Goal: Book appointment/travel/reservation

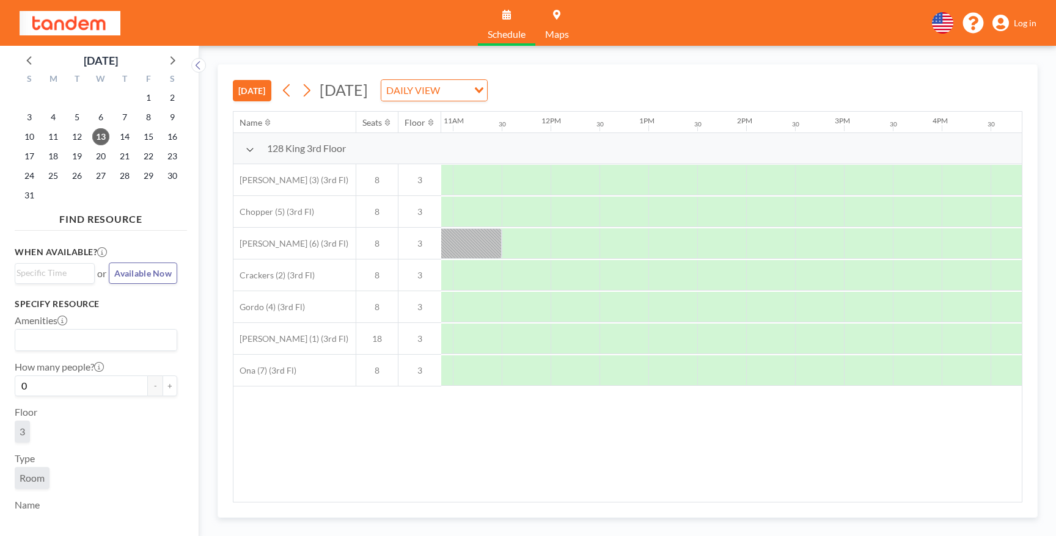
scroll to position [0, 1123]
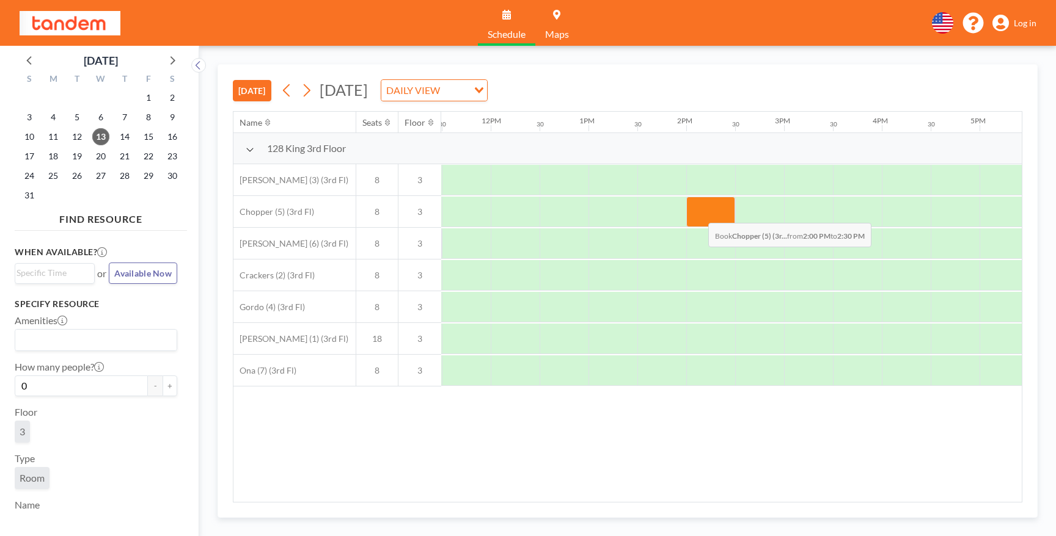
click at [698, 214] on div at bounding box center [710, 212] width 49 height 31
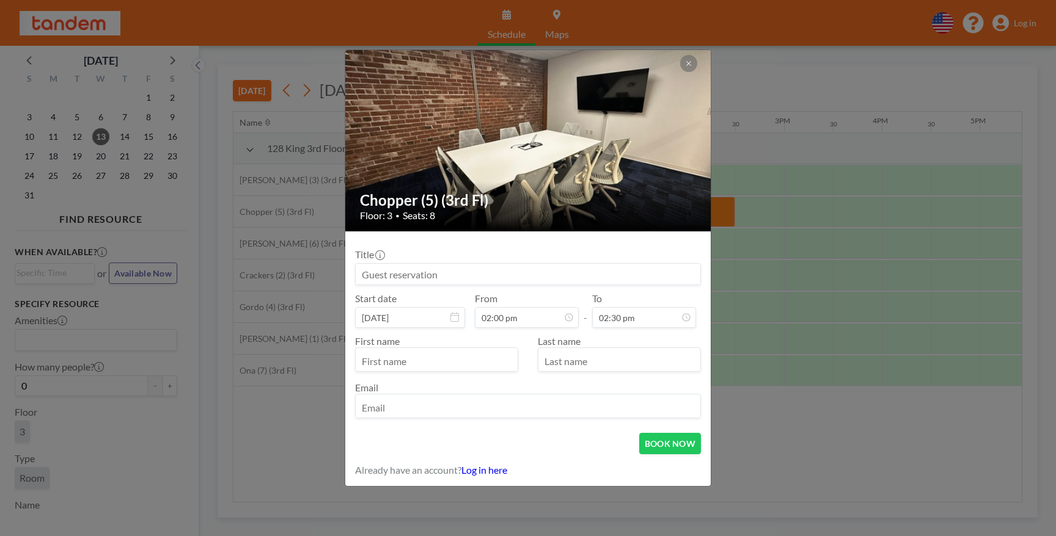
scroll to position [131, 0]
click at [420, 358] on input "text" at bounding box center [437, 361] width 162 height 21
type input "Ashwin"
type input "Raman"
type input "[EMAIL_ADDRESS]"
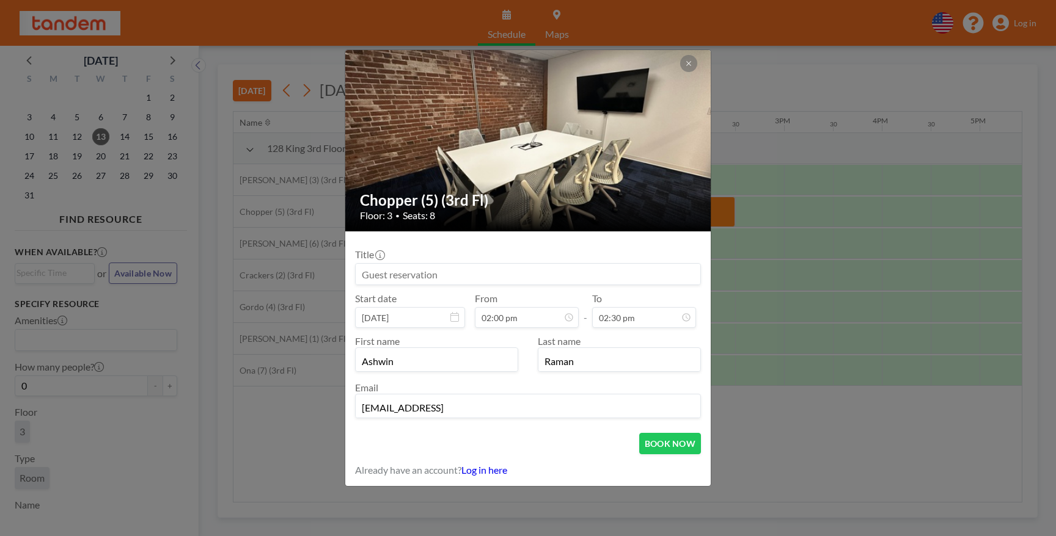
click at [516, 275] on input at bounding box center [528, 274] width 345 height 21
click at [682, 442] on button "BOOK NOW" at bounding box center [670, 443] width 62 height 21
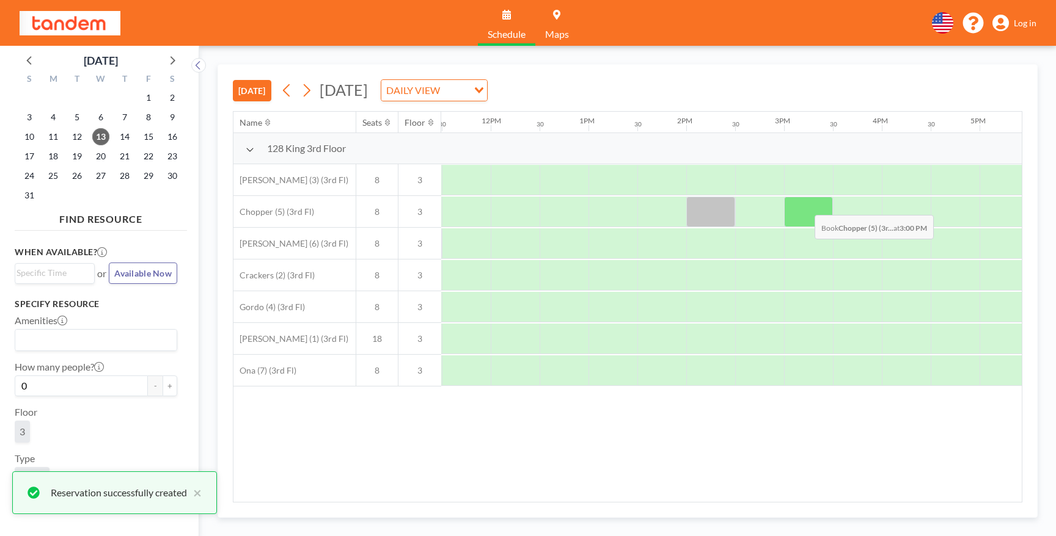
click at [804, 206] on div at bounding box center [808, 212] width 49 height 31
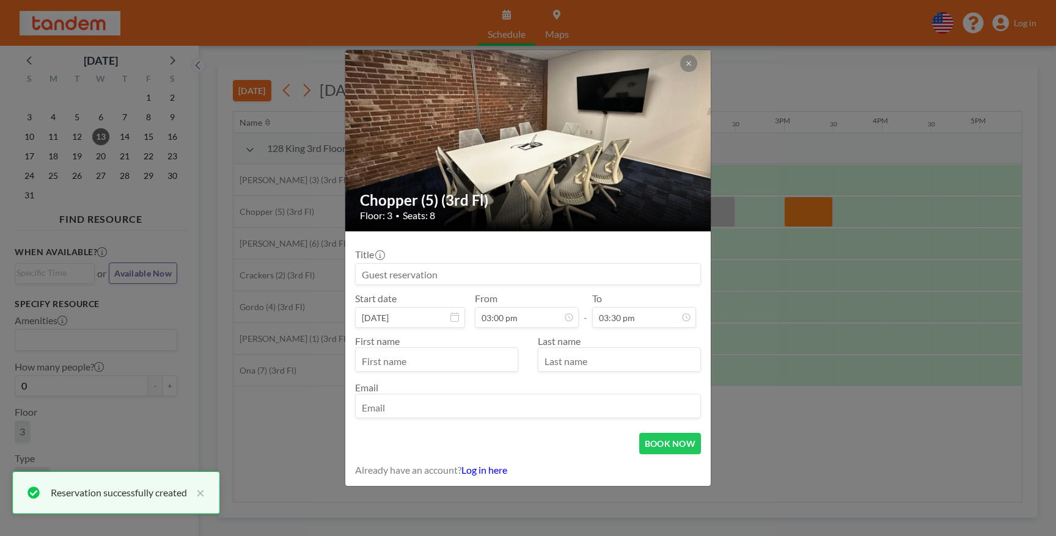
click at [567, 275] on input at bounding box center [528, 274] width 345 height 21
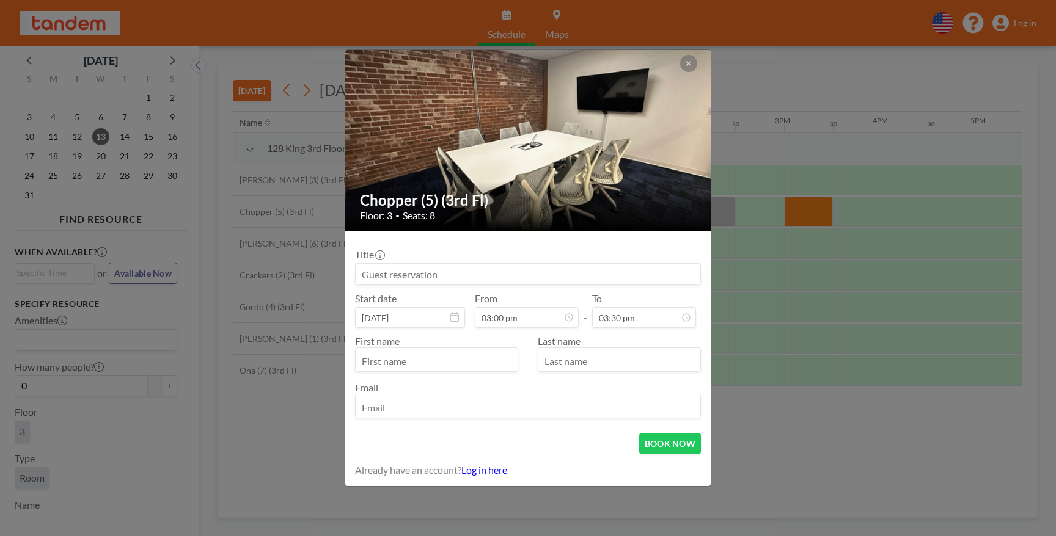
scroll to position [174, 0]
click at [448, 359] on input "text" at bounding box center [437, 361] width 162 height 21
type input "Ashwin"
type input "Raman"
type input "[EMAIL_ADDRESS]"
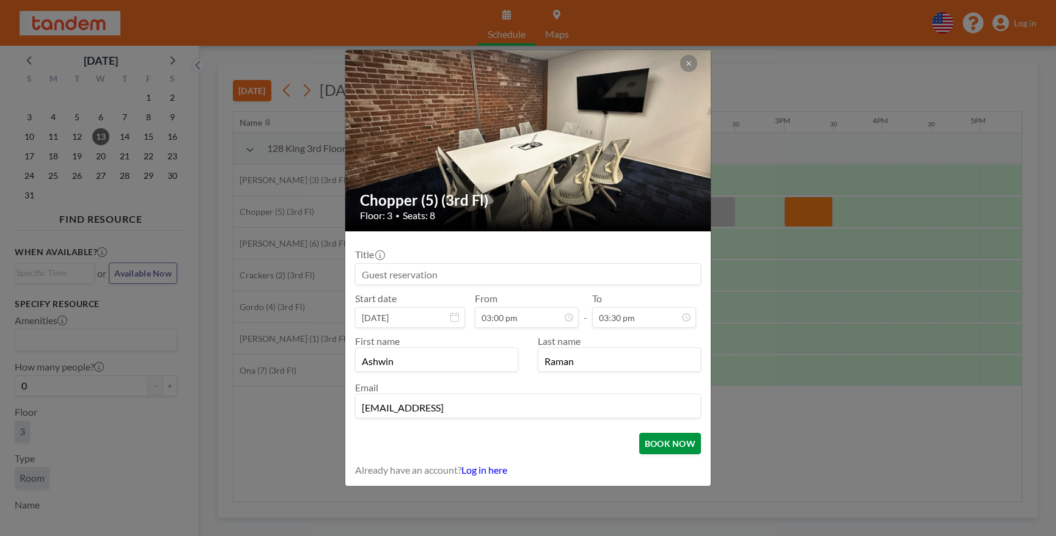
click at [679, 442] on button "BOOK NOW" at bounding box center [670, 443] width 62 height 21
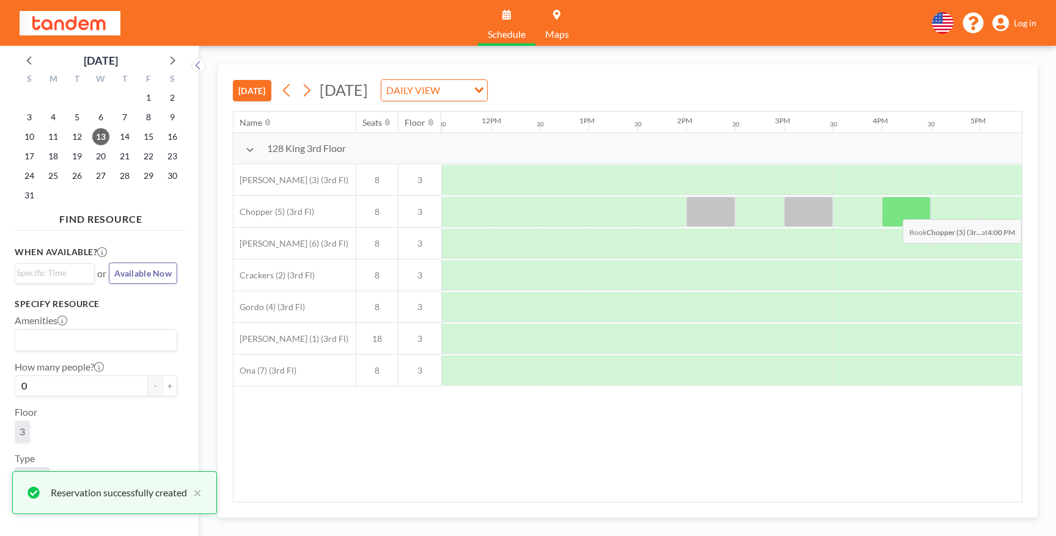
click at [901, 210] on div at bounding box center [905, 212] width 49 height 31
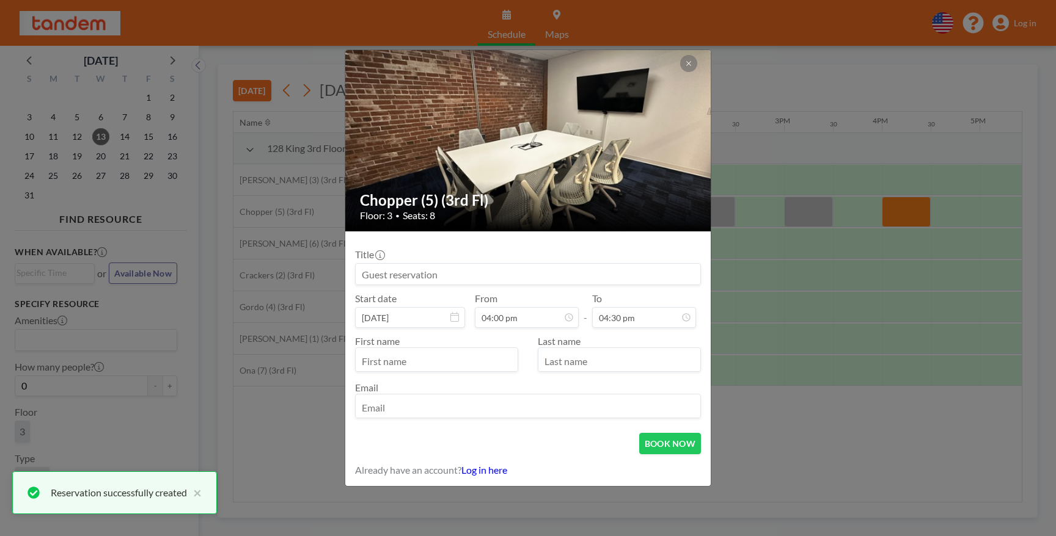
click at [475, 280] on input at bounding box center [528, 274] width 345 height 21
click at [400, 358] on input "text" at bounding box center [437, 361] width 162 height 21
type input "Ashwin"
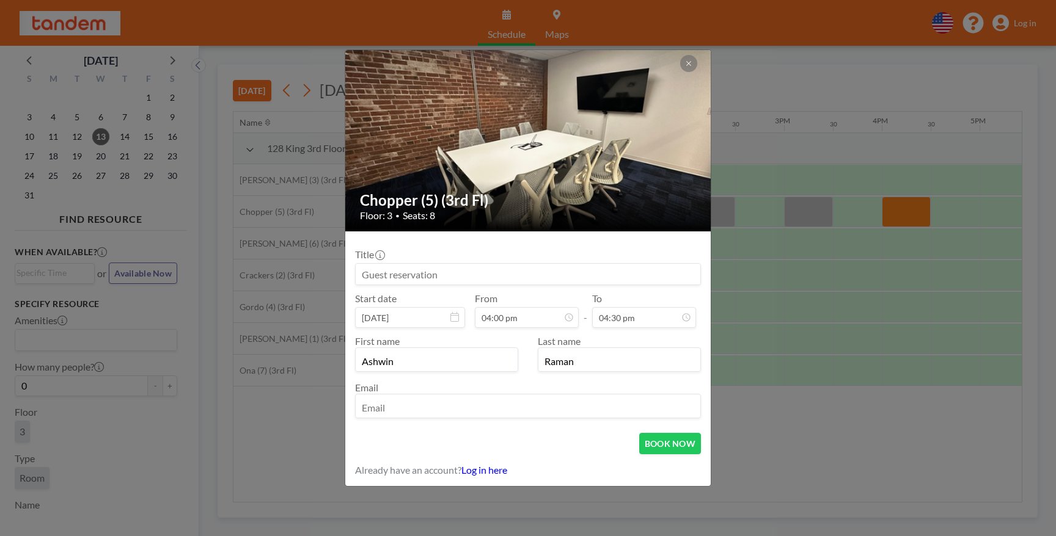
type input "Raman"
type input "[EMAIL_ADDRESS]"
click at [673, 449] on button "BOOK NOW" at bounding box center [670, 443] width 62 height 21
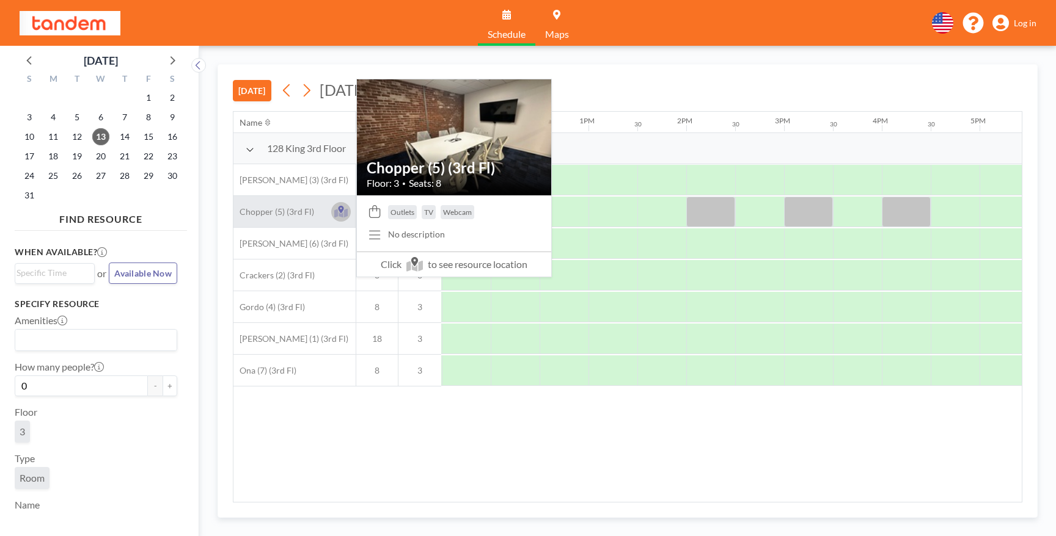
click at [340, 211] on icon at bounding box center [340, 209] width 5 height 7
